Goal: Check status: Check status

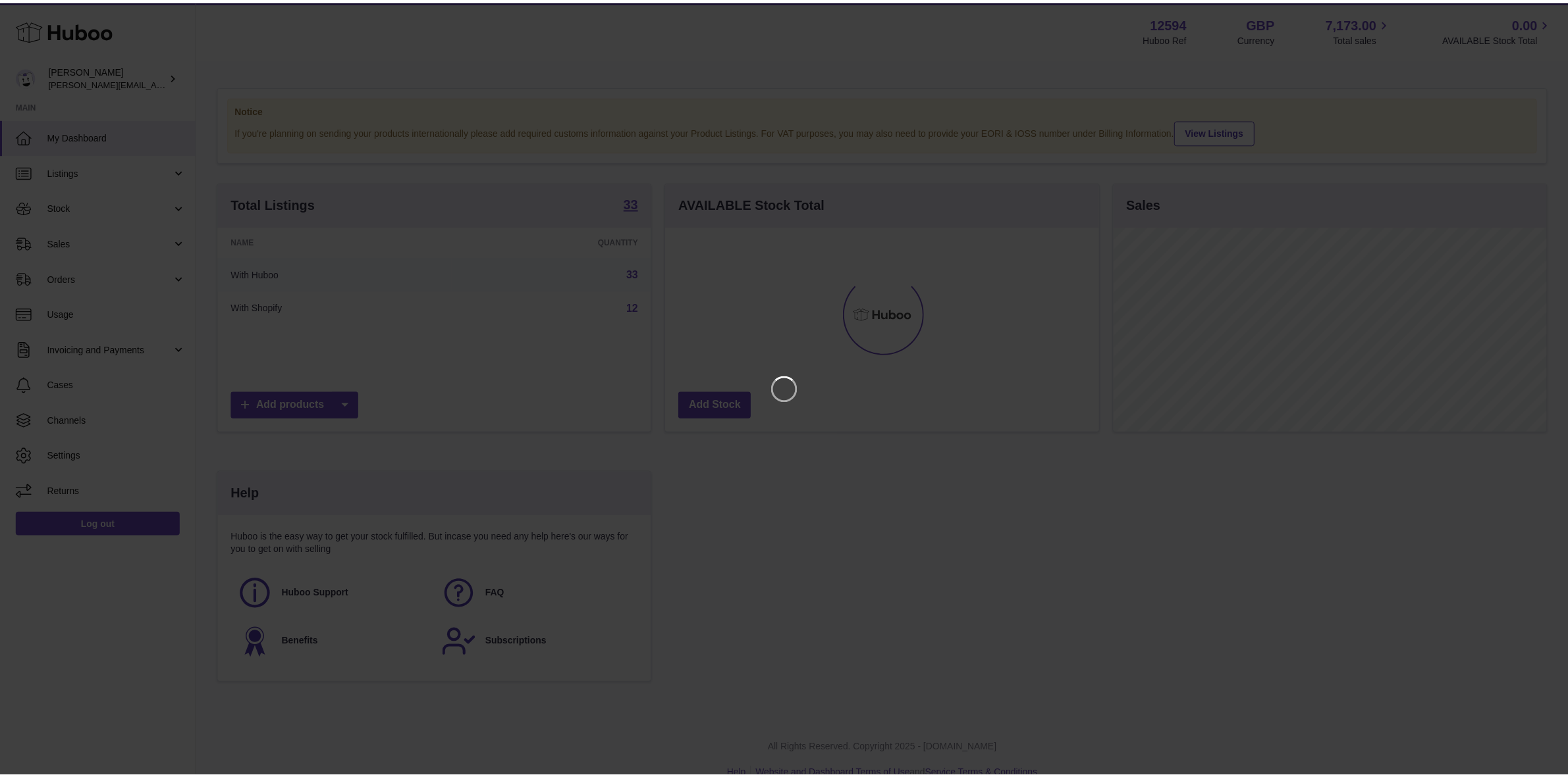
scroll to position [205, 436]
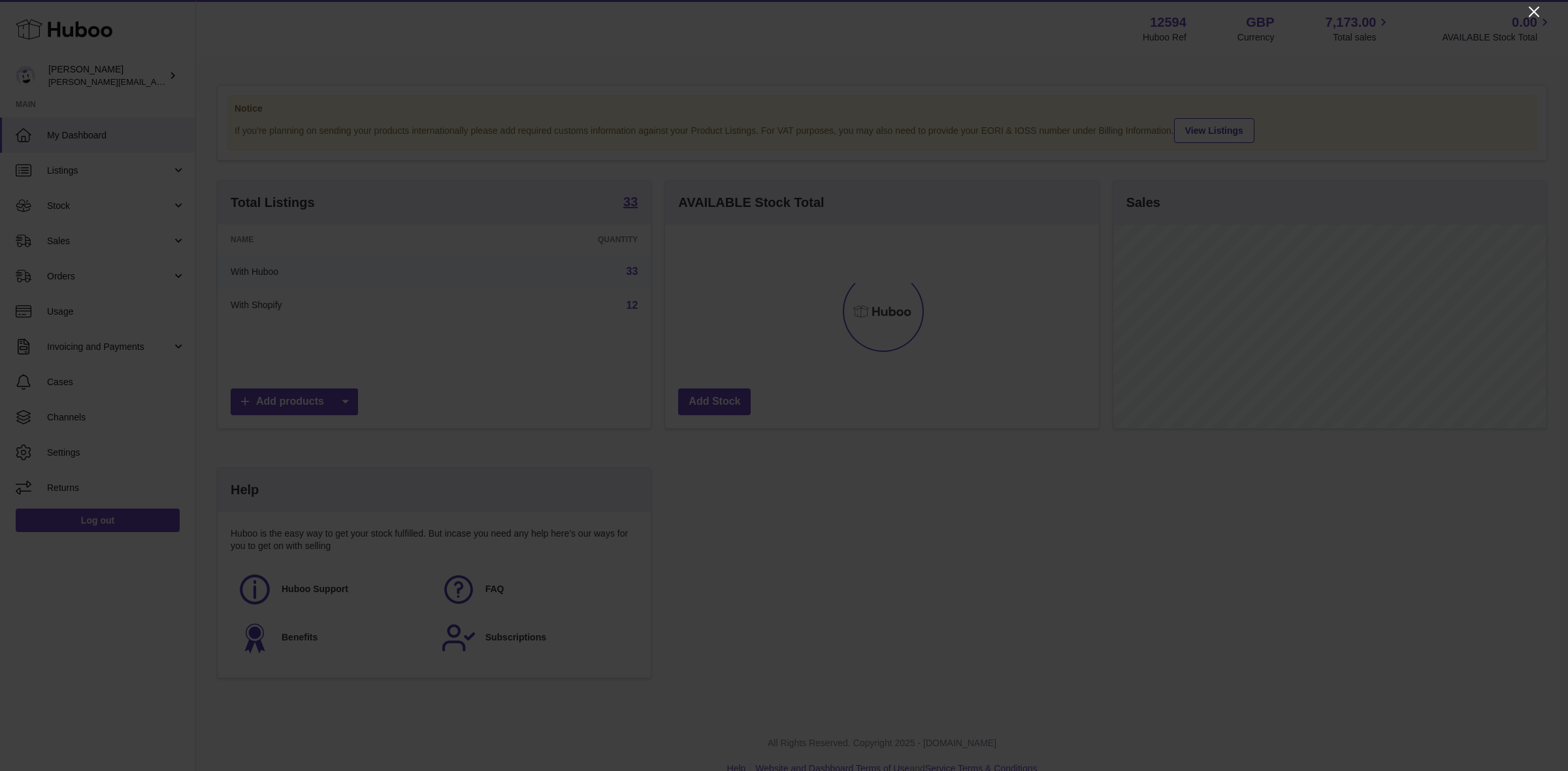
click at [1532, 15] on icon "Close" at bounding box center [1534, 12] width 16 height 16
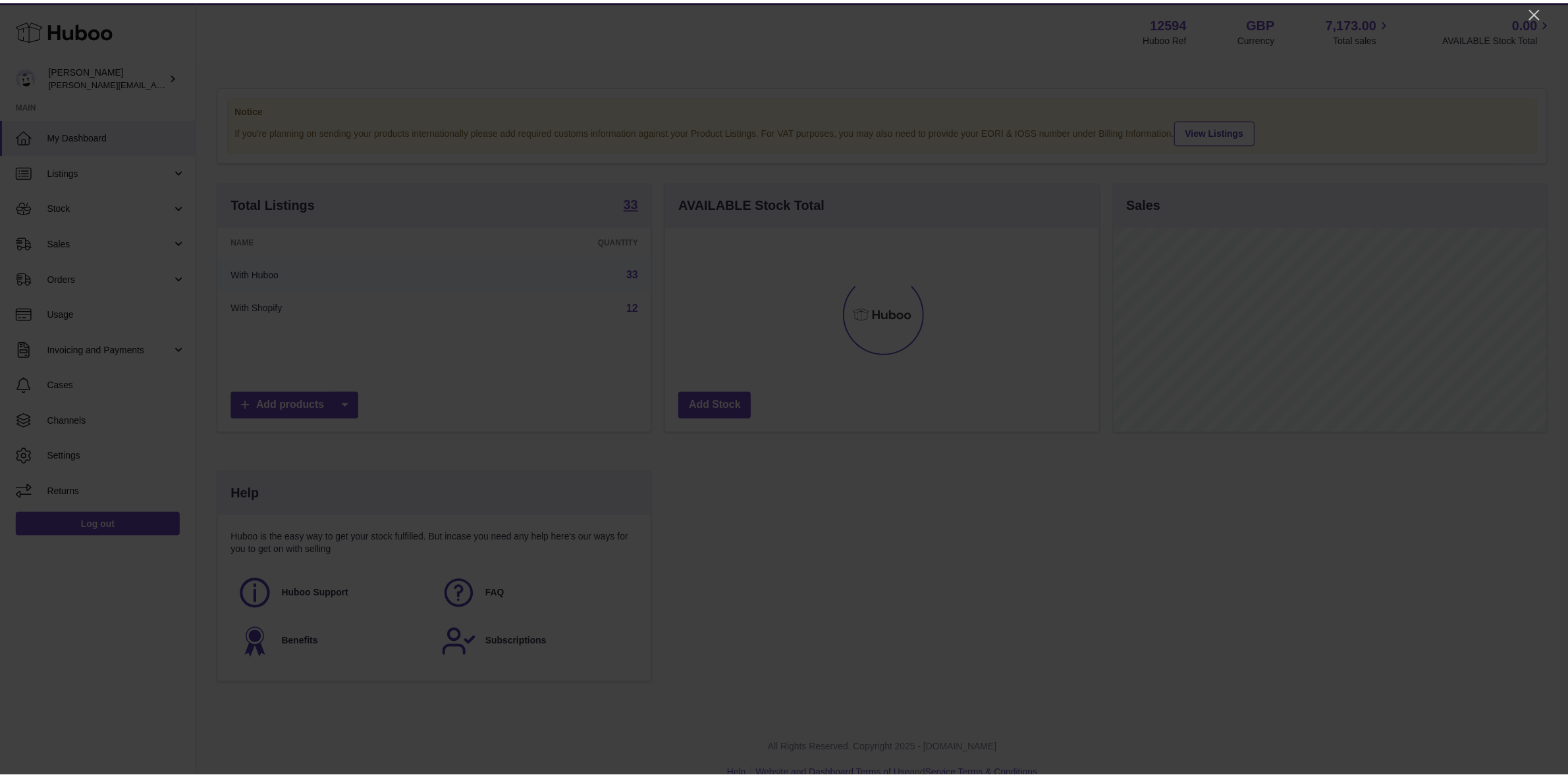
scroll to position [657986, 658044]
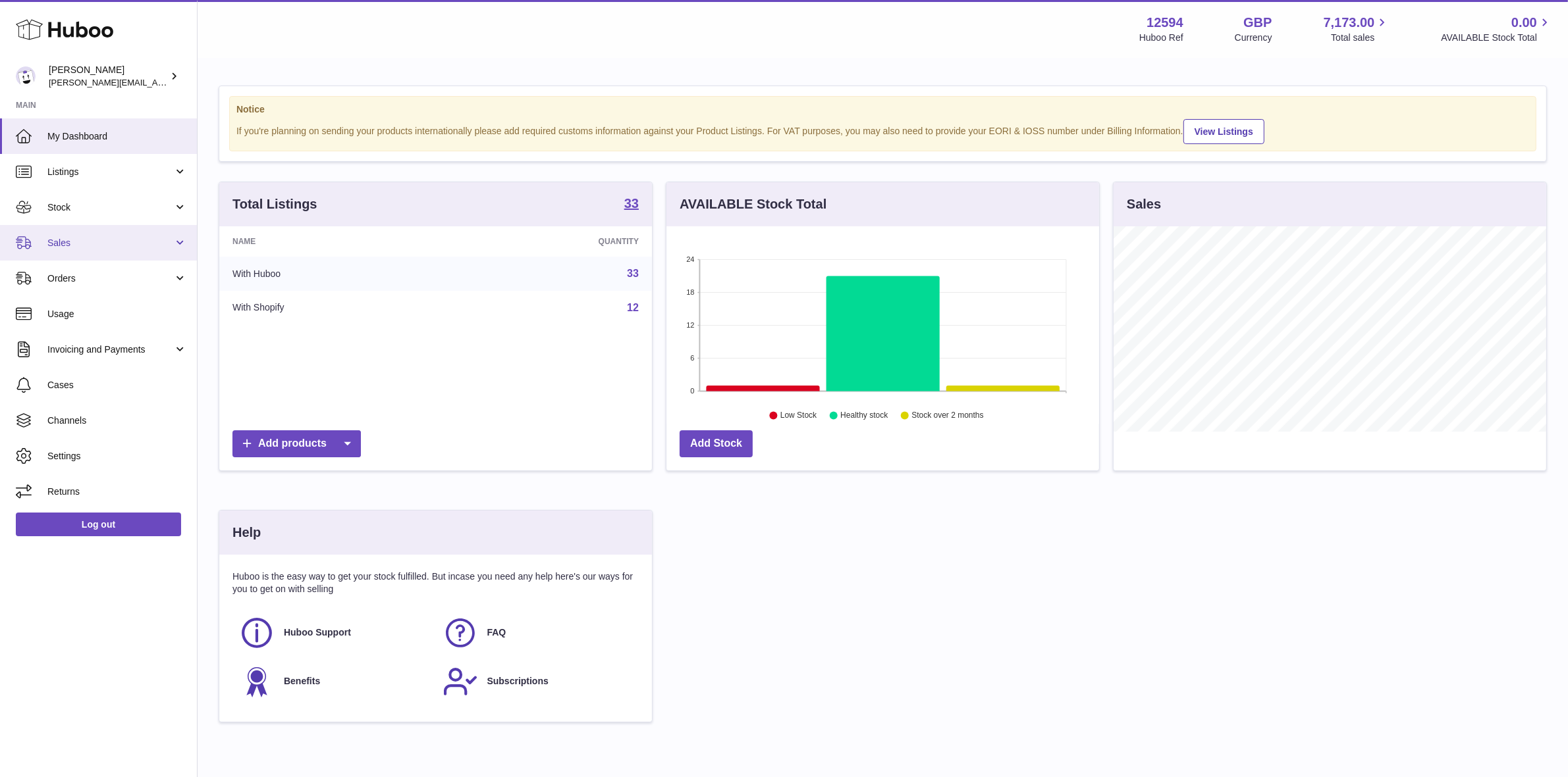
click at [83, 241] on span "Sales" at bounding box center [110, 243] width 126 height 13
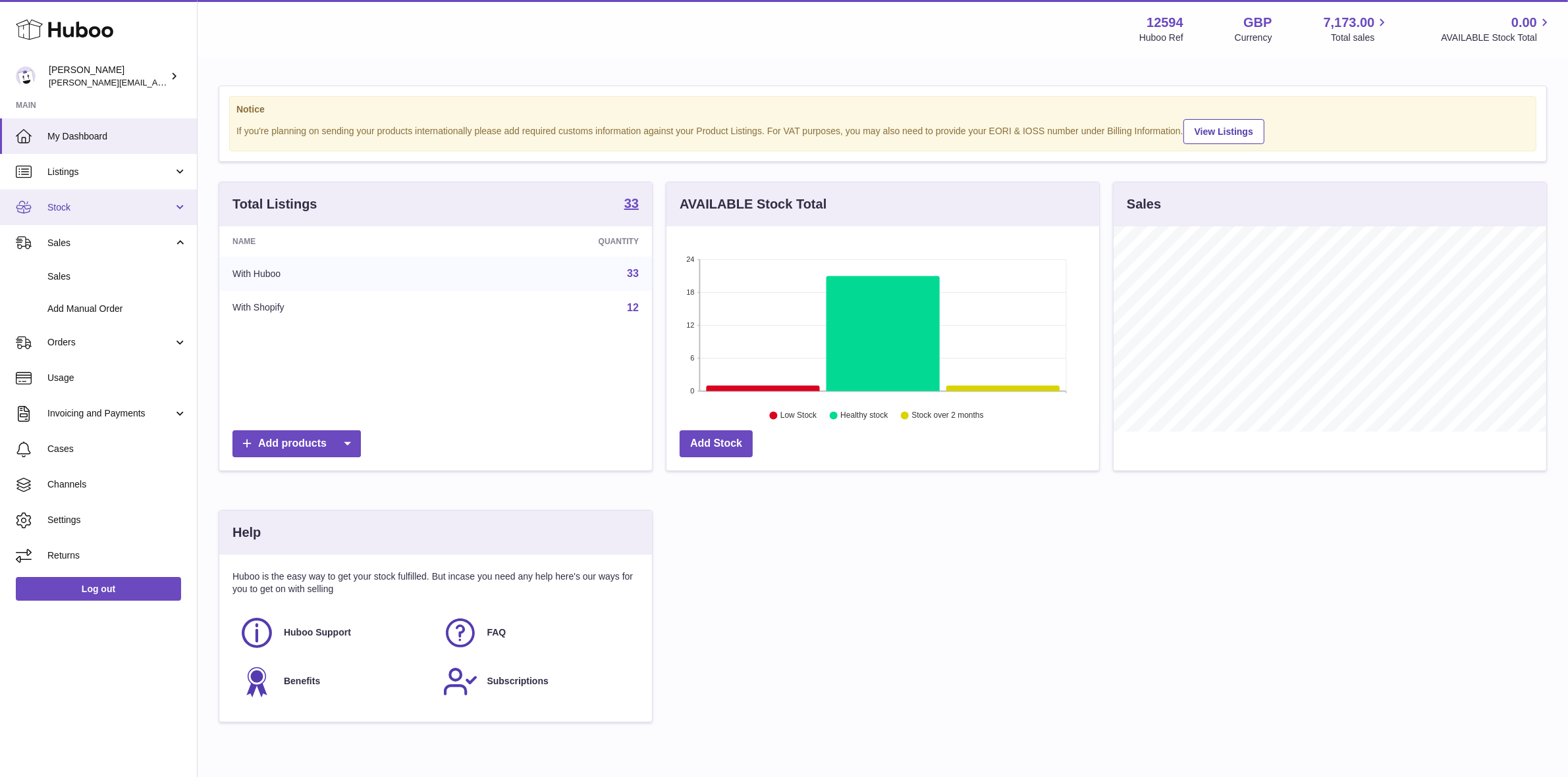
click at [69, 208] on span "Stock" at bounding box center [110, 208] width 126 height 13
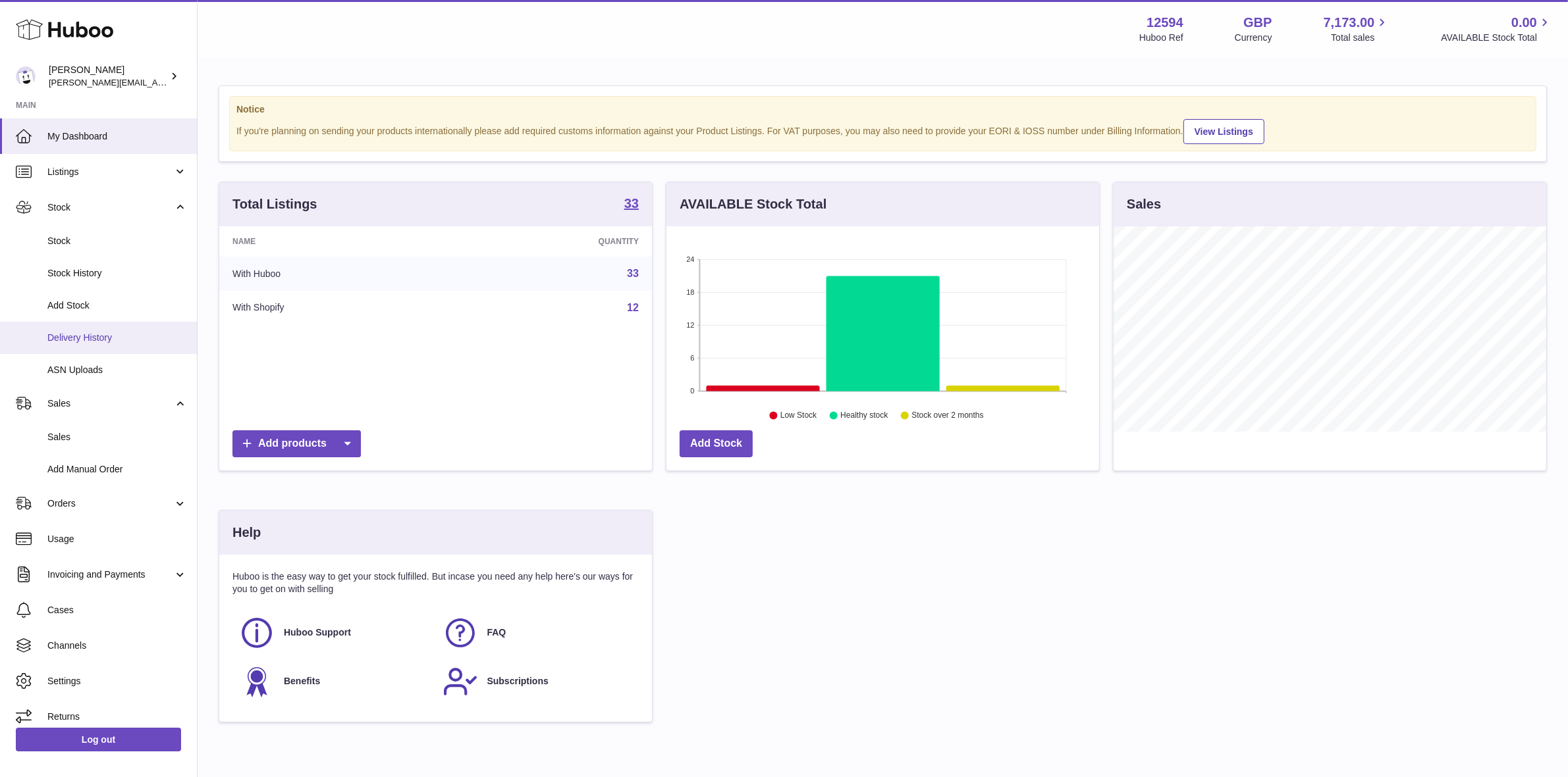
click at [74, 334] on span "Delivery History" at bounding box center [117, 338] width 140 height 13
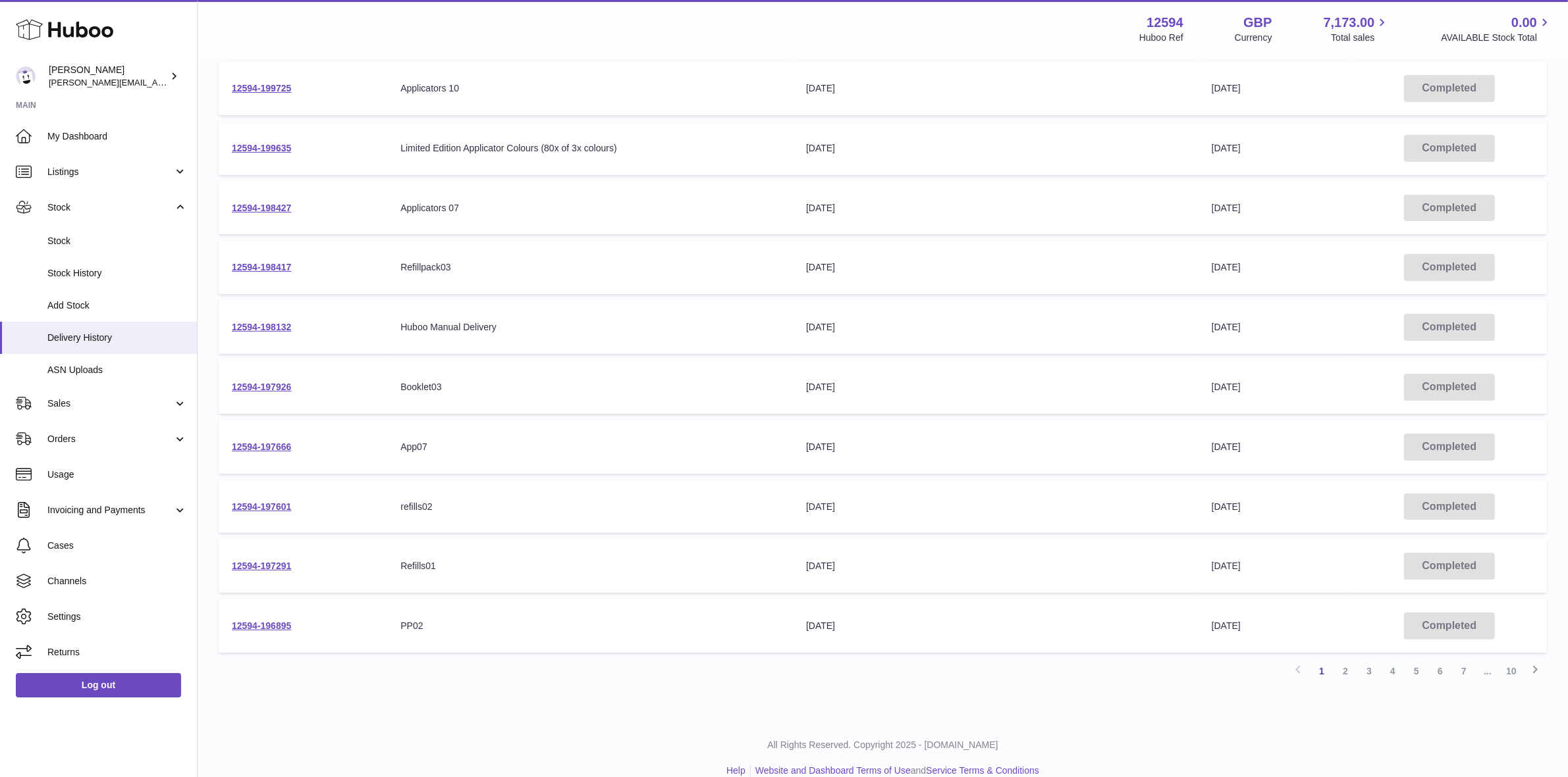
scroll to position [218, 0]
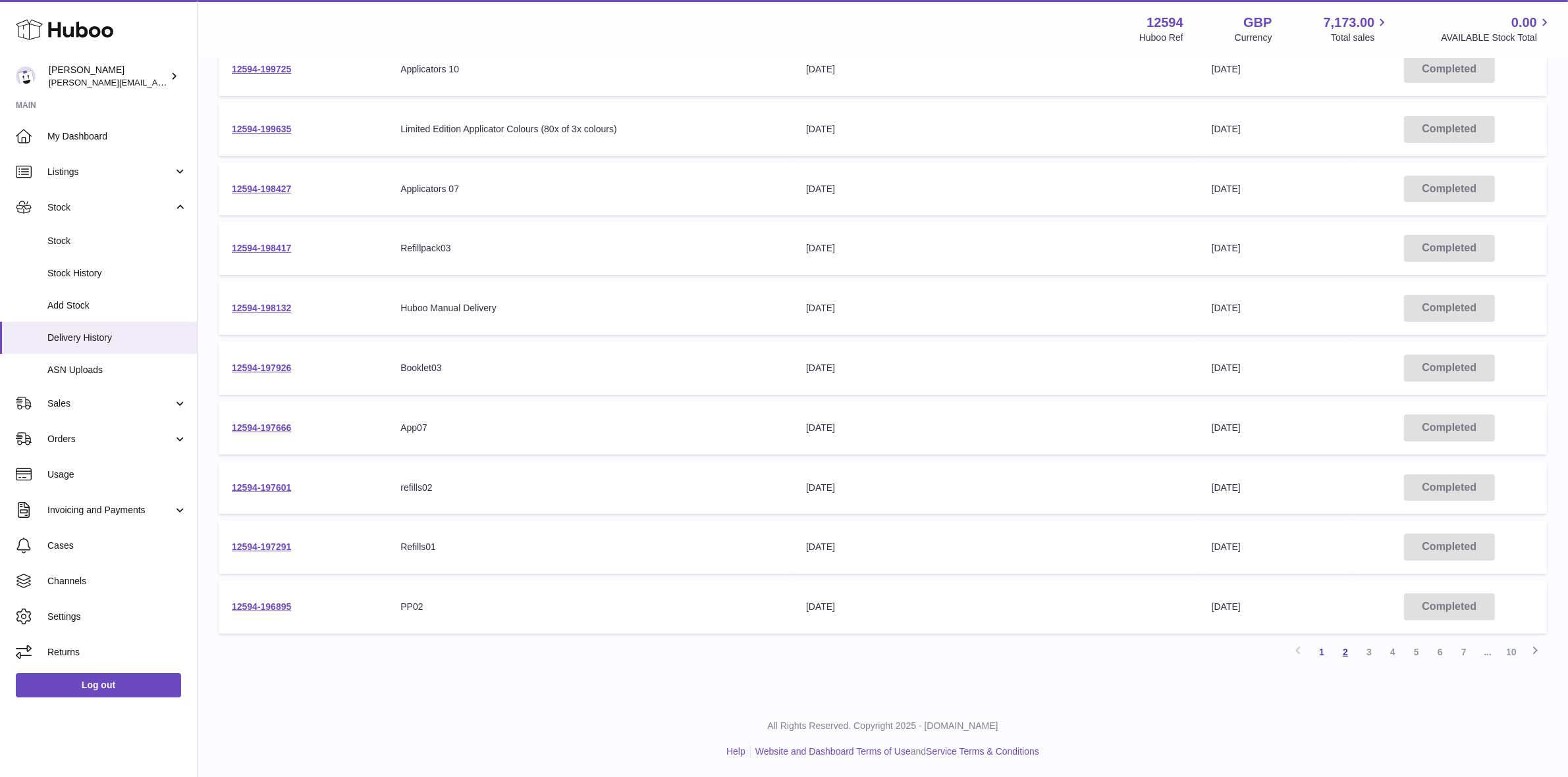
click at [1346, 652] on link "2" at bounding box center [1346, 652] width 24 height 24
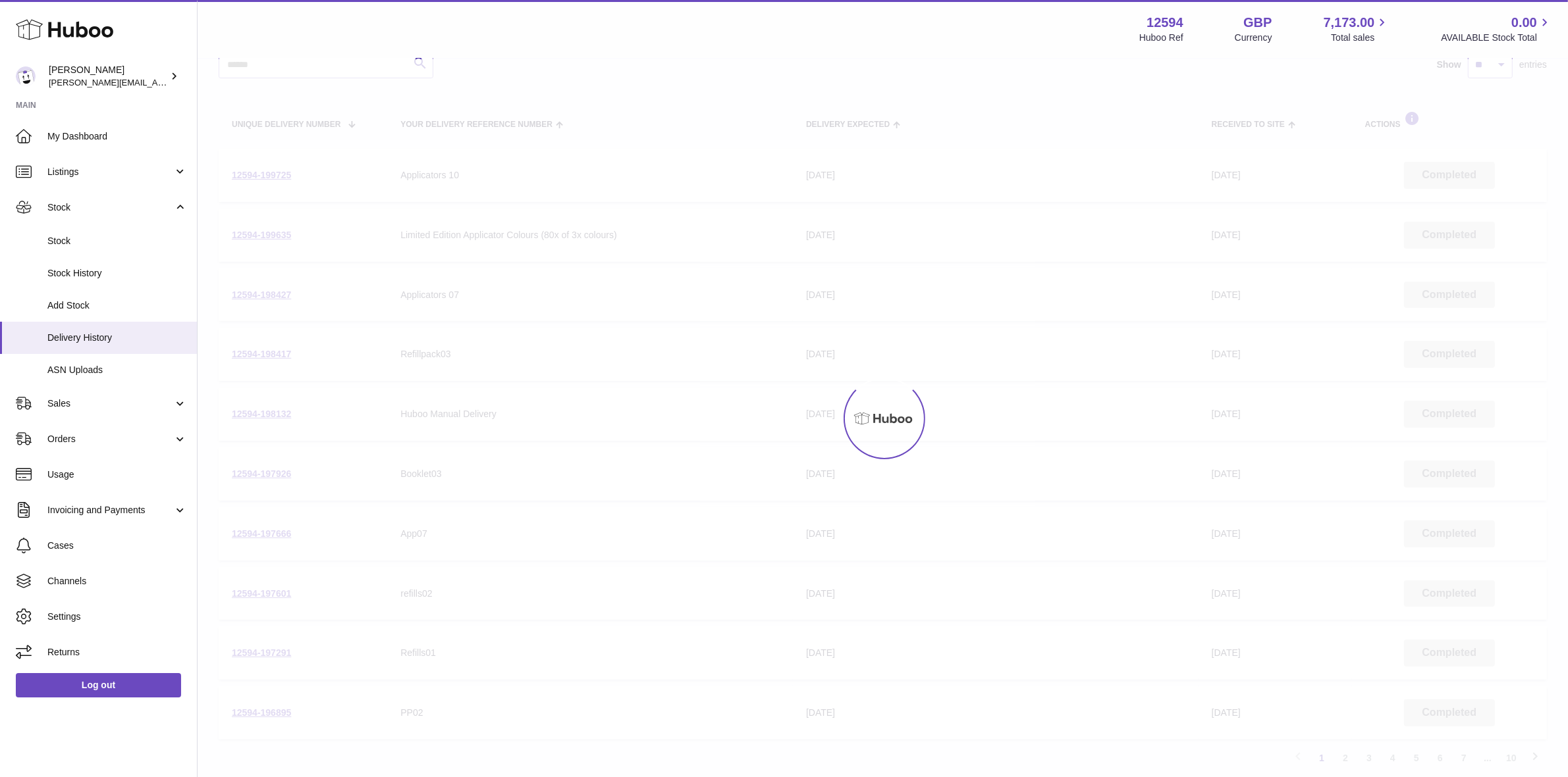
scroll to position [59, 0]
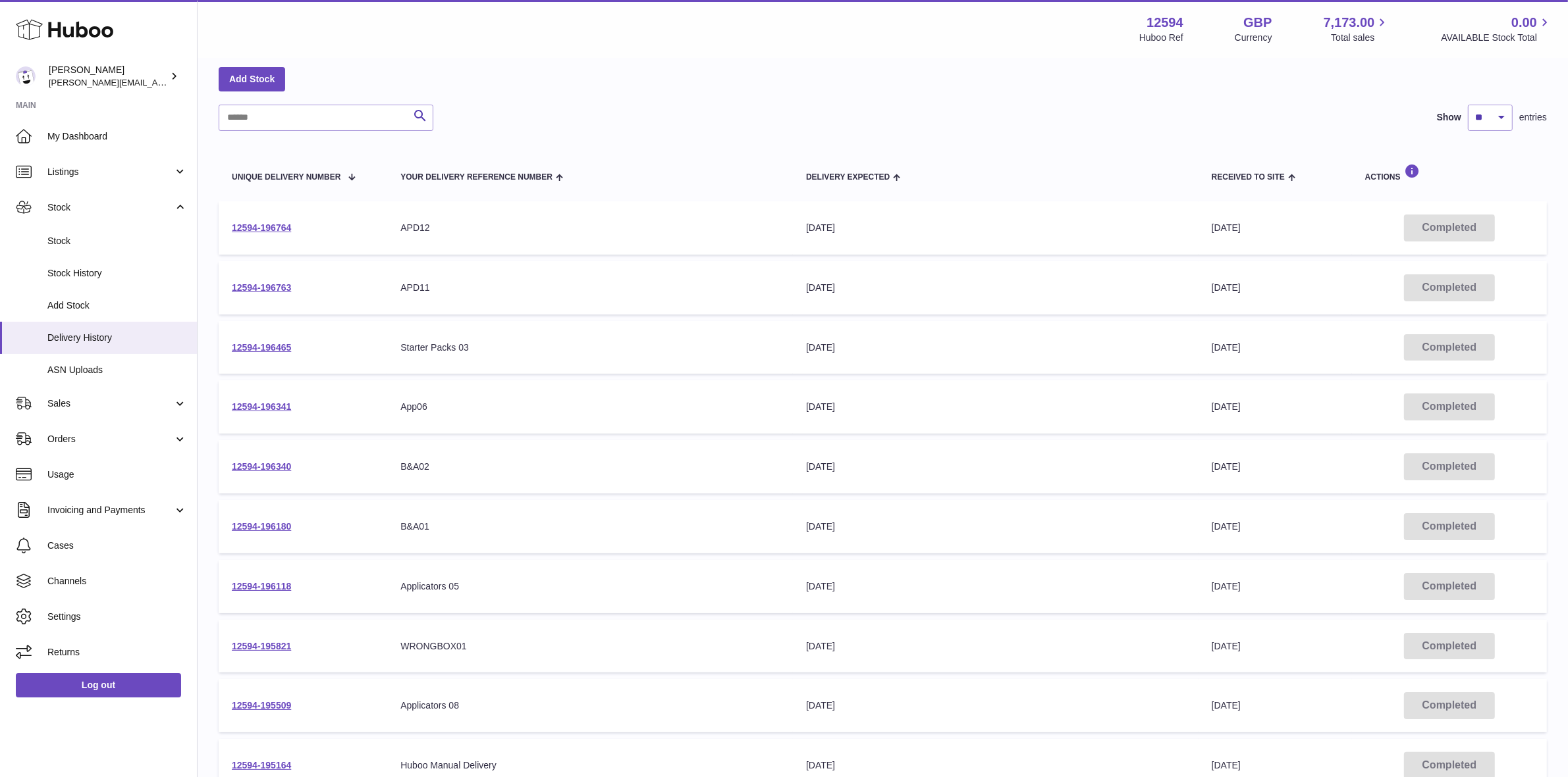
drag, startPoint x: 1248, startPoint y: 356, endPoint x: 300, endPoint y: 351, distance: 948.0
click at [300, 351] on tr "12594-196465 Your Delivery Reference Number Starter Packs 03 Delivery Expected …" at bounding box center [883, 348] width 1328 height 53
click at [676, 359] on td "Your Delivery Reference Number Starter Packs 03" at bounding box center [590, 348] width 406 height 53
